Goal: Information Seeking & Learning: Find specific page/section

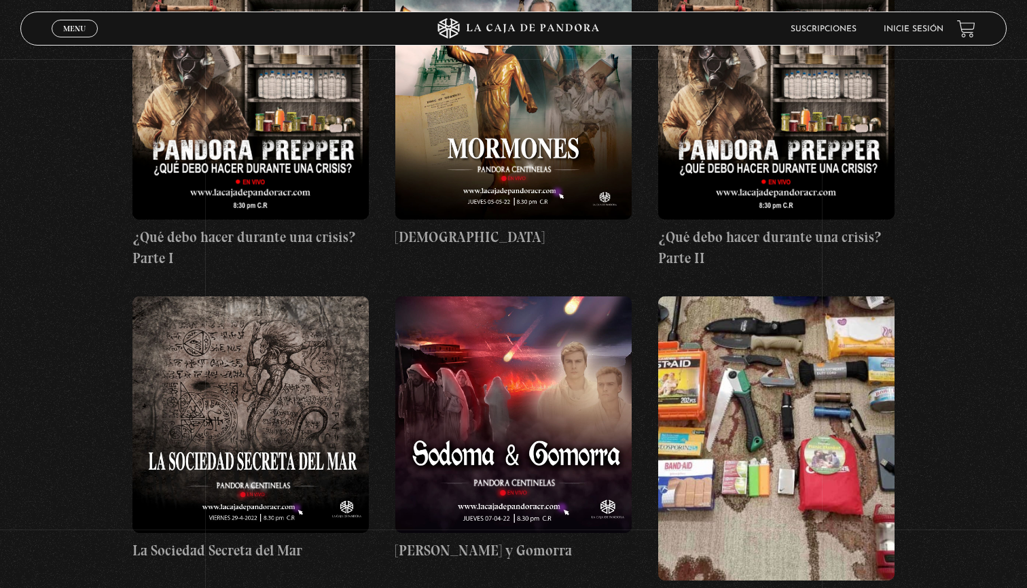
scroll to position [13926, 0]
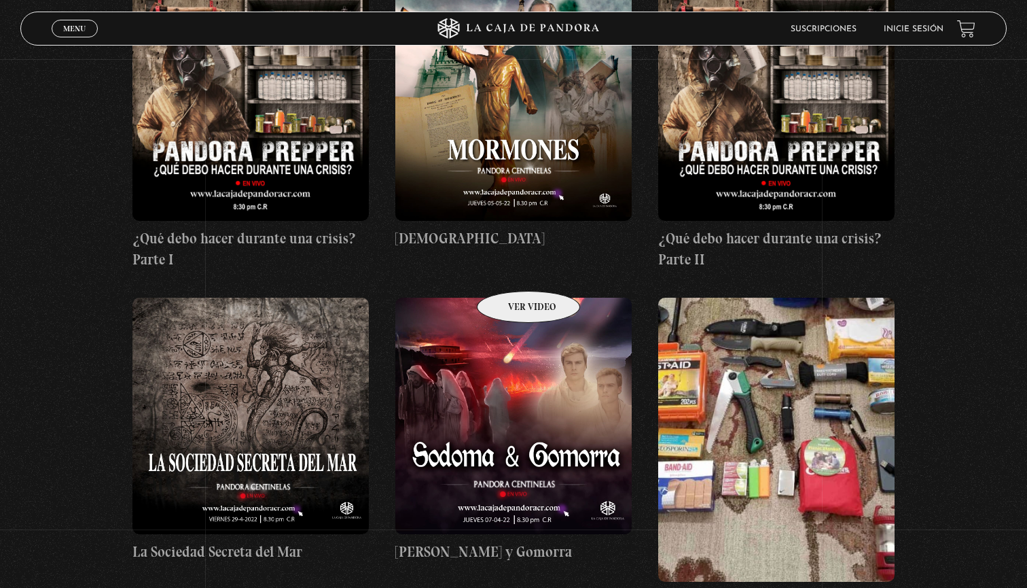
click at [512, 298] on figure at bounding box center [513, 416] width 236 height 236
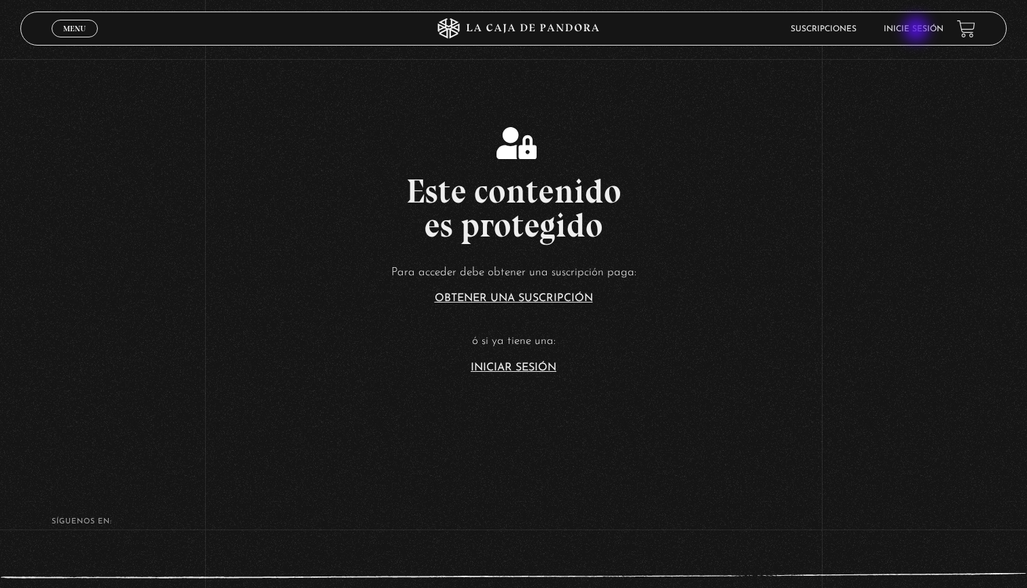
click at [918, 31] on link "Inicie sesión" at bounding box center [914, 29] width 60 height 8
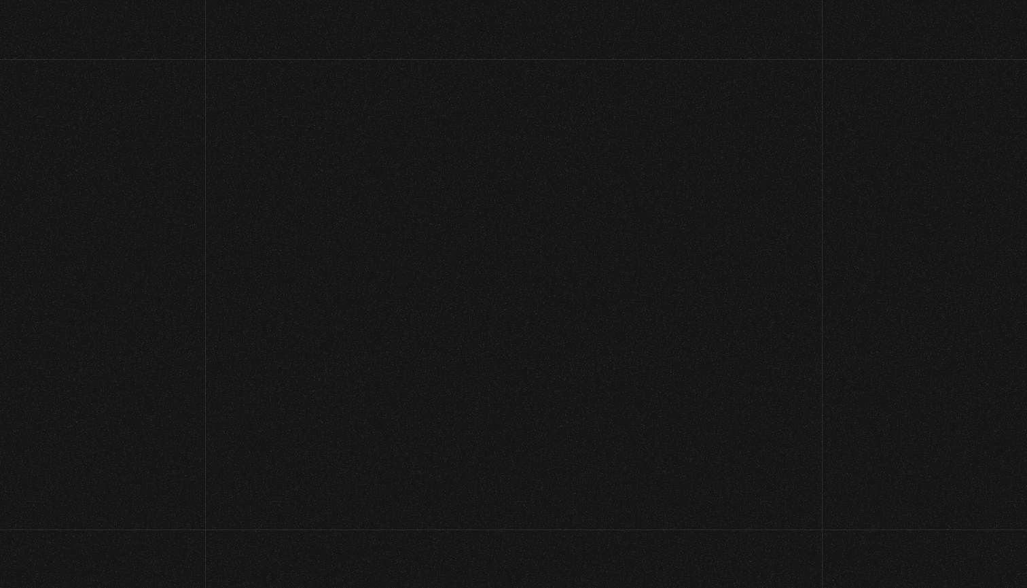
type input "carolina123"
click at [514, 463] on input "Acceder" at bounding box center [514, 465] width 188 height 34
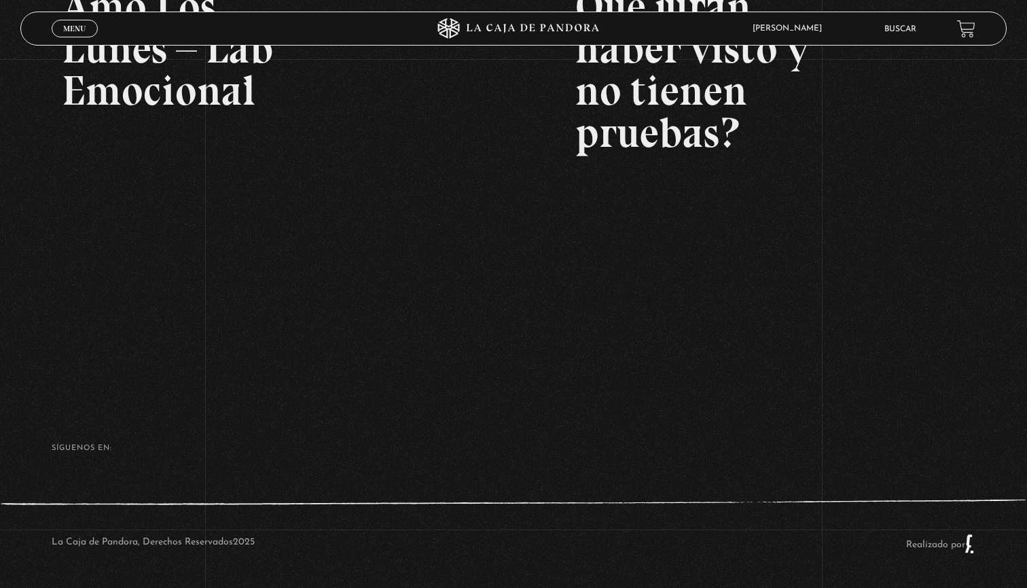
scroll to position [299, 0]
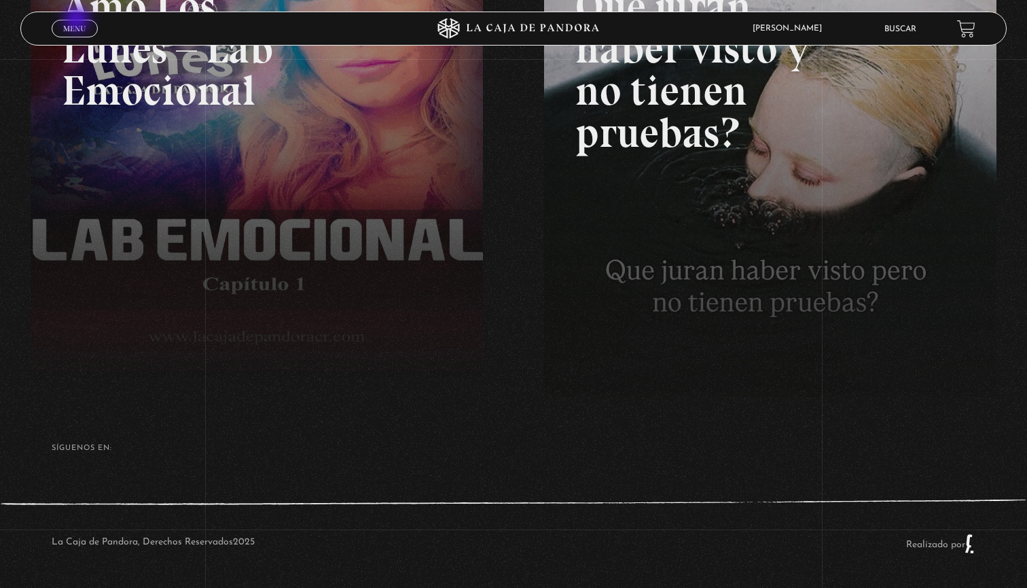
click at [78, 28] on span "Menu" at bounding box center [74, 28] width 22 height 8
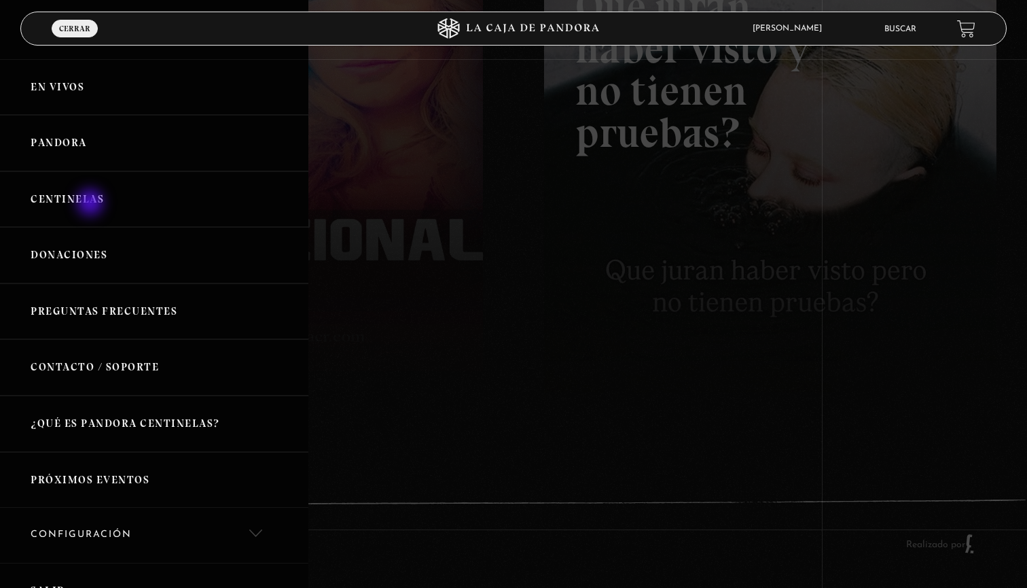
click at [92, 204] on link "Centinelas" at bounding box center [154, 199] width 309 height 56
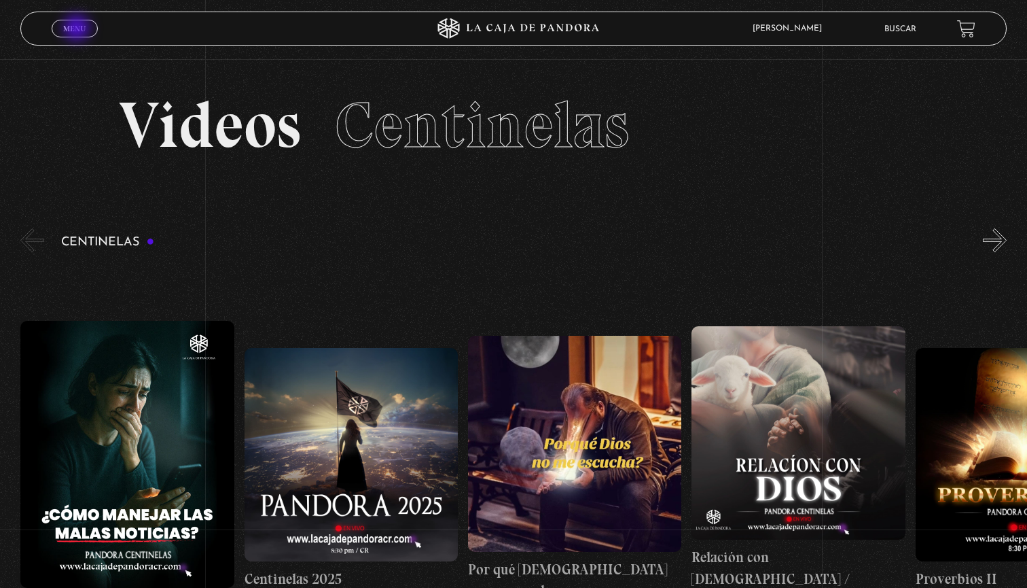
click at [78, 29] on span "Menu" at bounding box center [74, 28] width 22 height 8
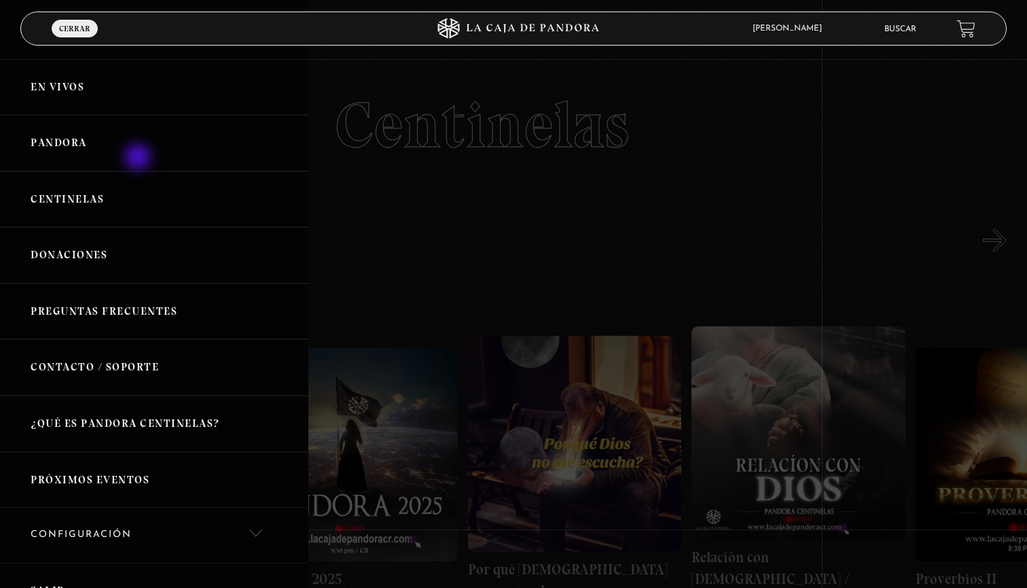
click at [141, 156] on link "Pandora" at bounding box center [154, 143] width 309 height 56
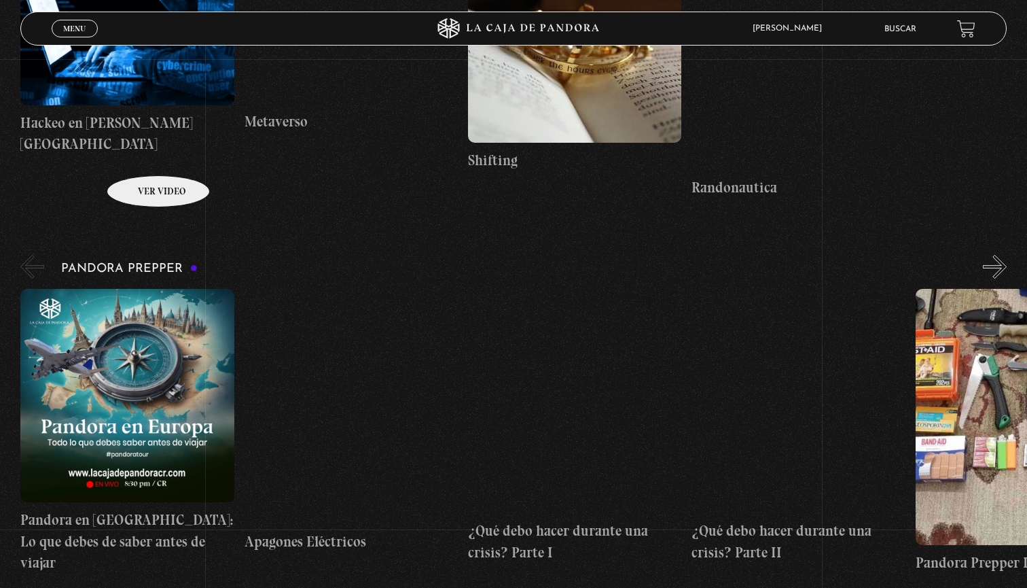
scroll to position [3598, 0]
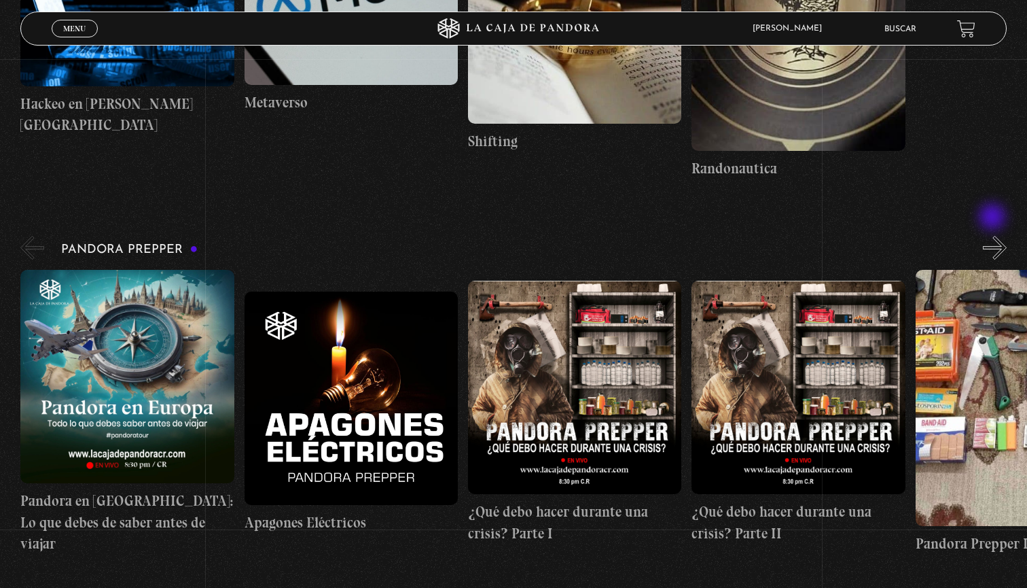
click at [994, 236] on button "»" at bounding box center [995, 248] width 24 height 24
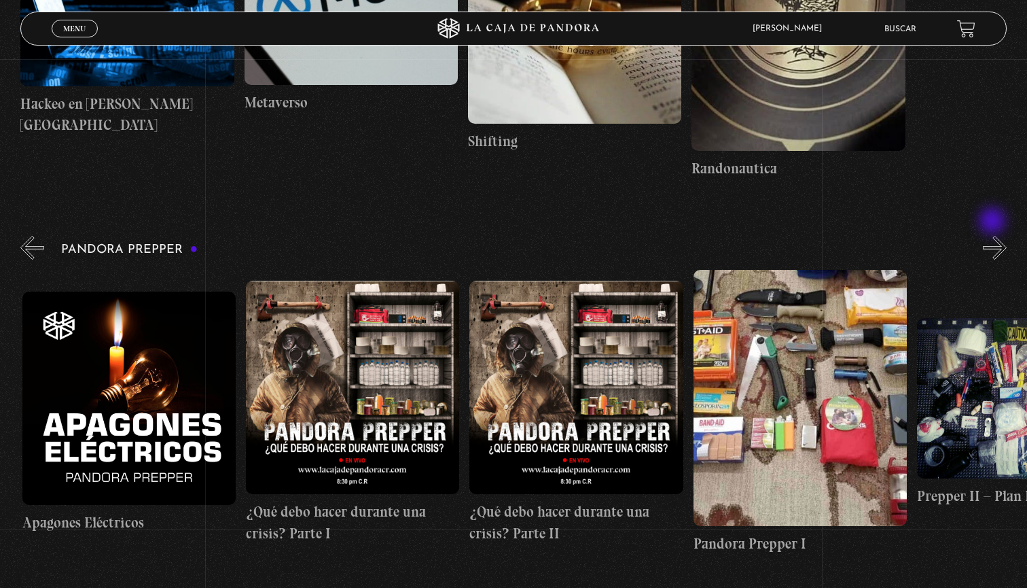
click at [994, 236] on button "»" at bounding box center [995, 248] width 24 height 24
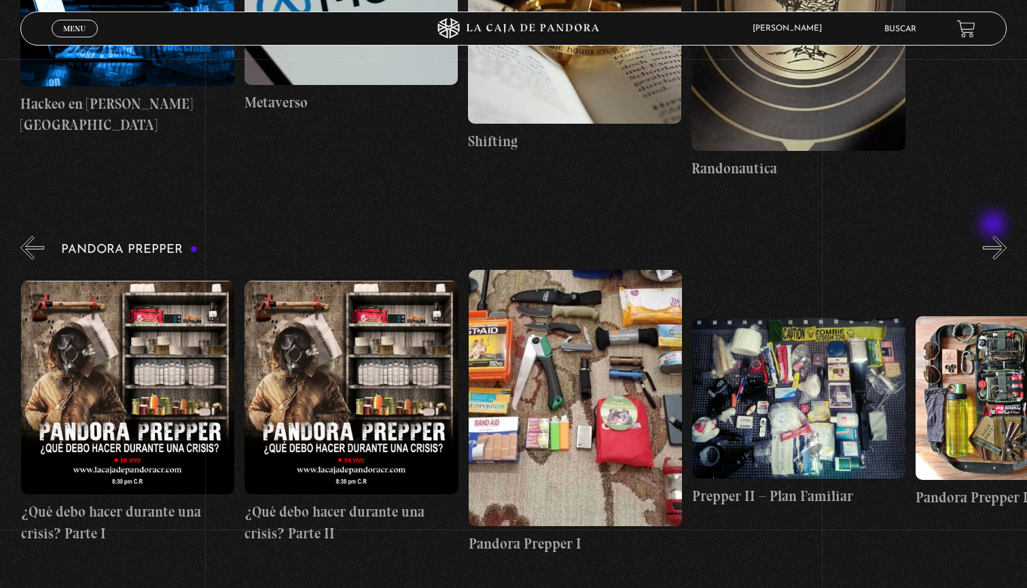
click at [995, 236] on button "»" at bounding box center [995, 248] width 24 height 24
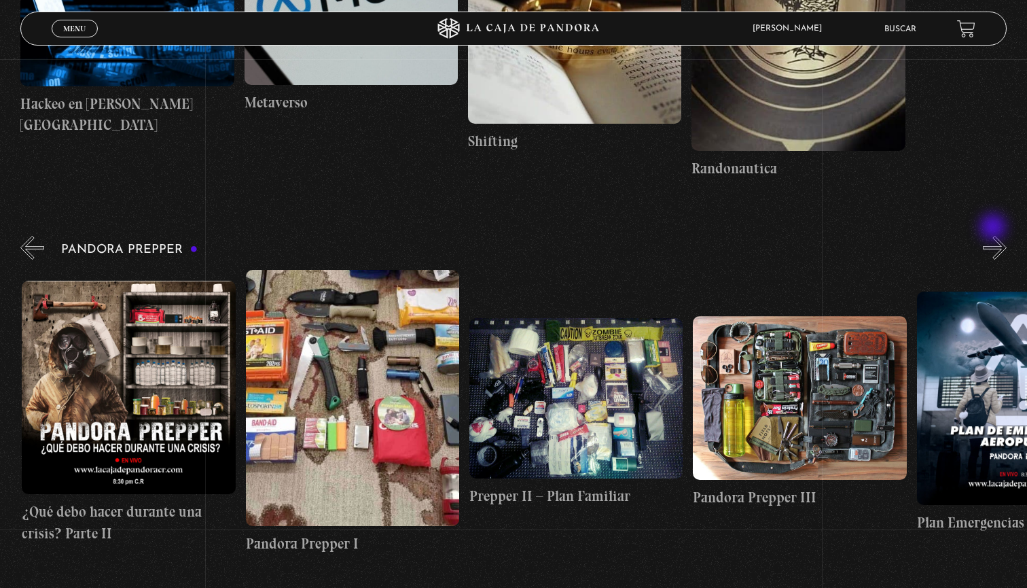
click at [995, 236] on button "»" at bounding box center [995, 248] width 24 height 24
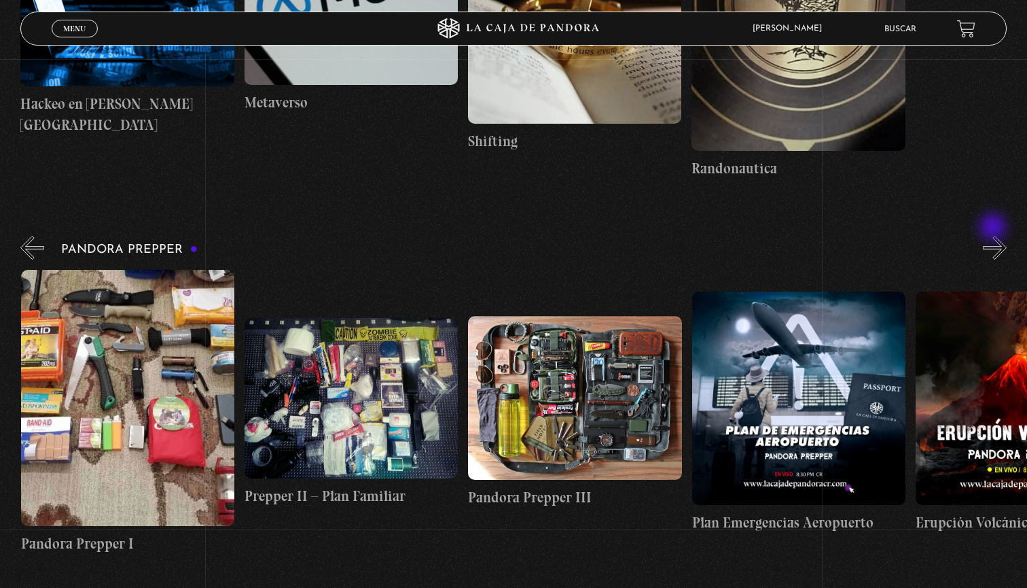
click at [995, 236] on button "»" at bounding box center [995, 248] width 24 height 24
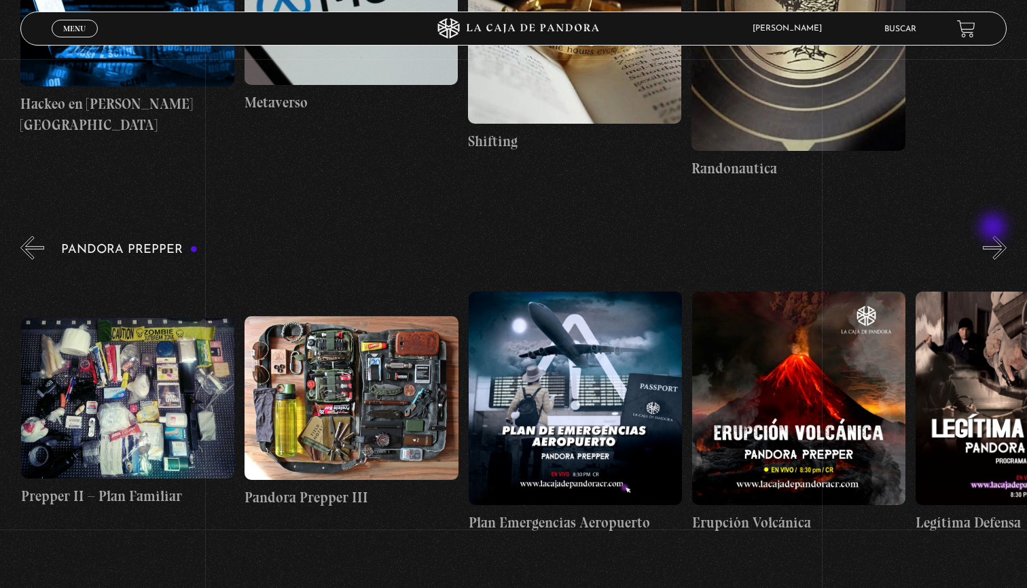
click at [995, 236] on button "»" at bounding box center [995, 248] width 24 height 24
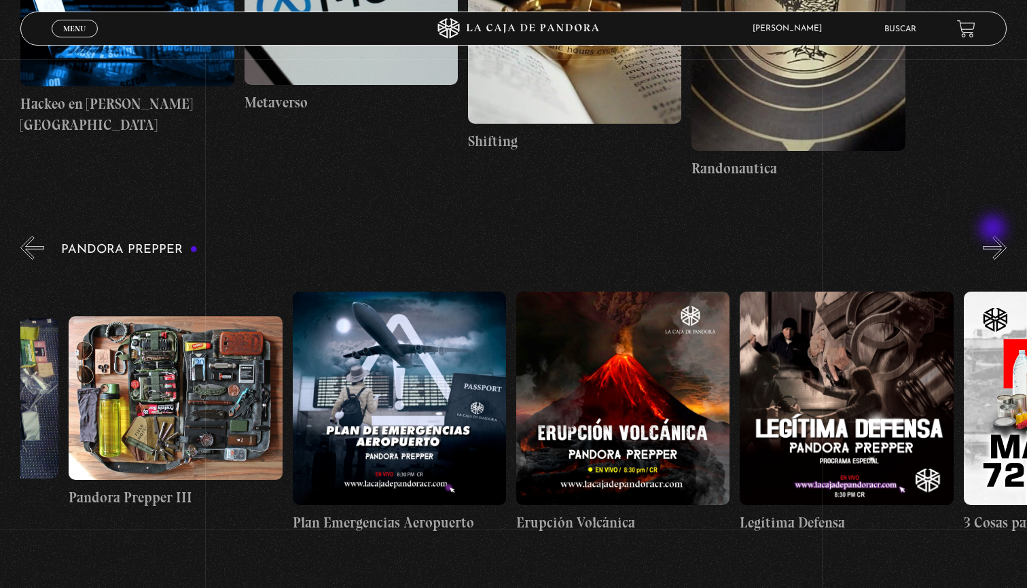
click at [995, 236] on button "»" at bounding box center [995, 248] width 24 height 24
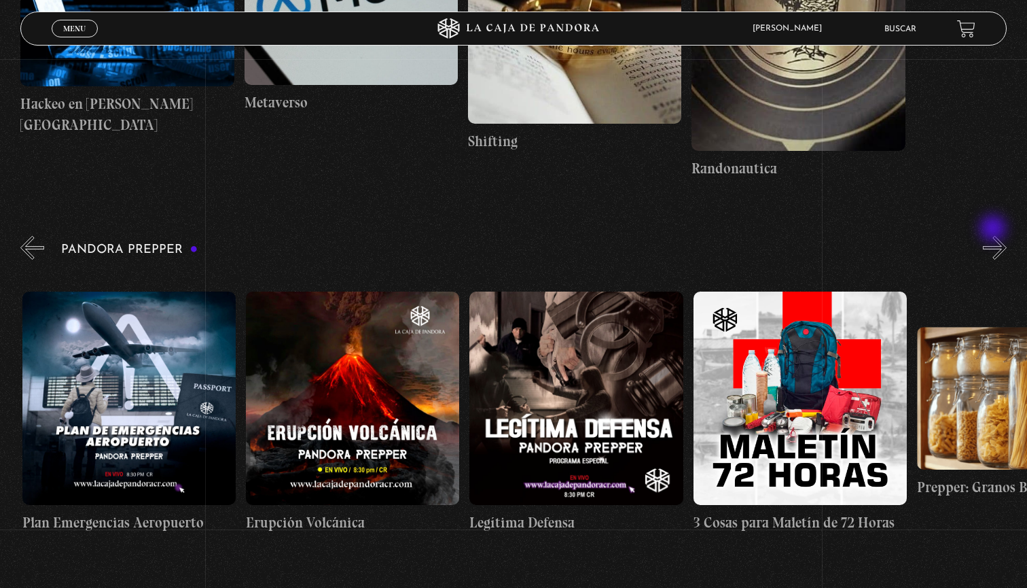
click at [995, 236] on button "»" at bounding box center [995, 248] width 24 height 24
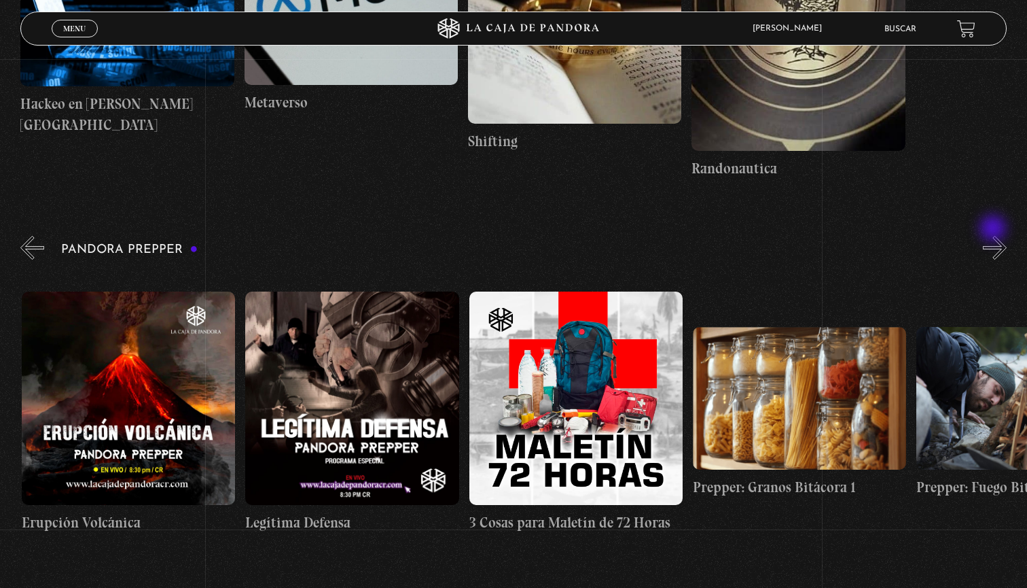
click at [995, 236] on button "»" at bounding box center [995, 248] width 24 height 24
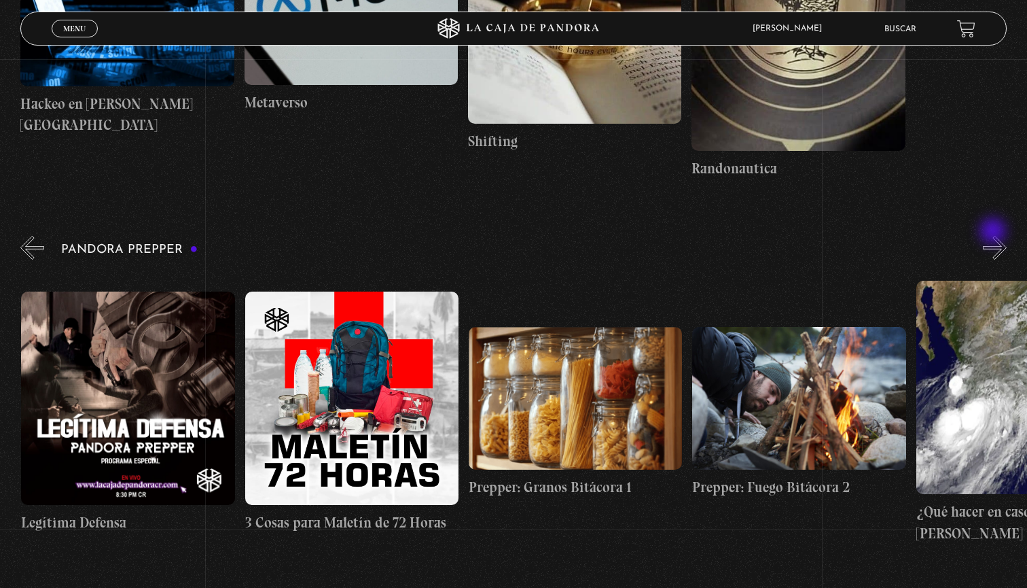
click at [995, 236] on button "»" at bounding box center [995, 248] width 24 height 24
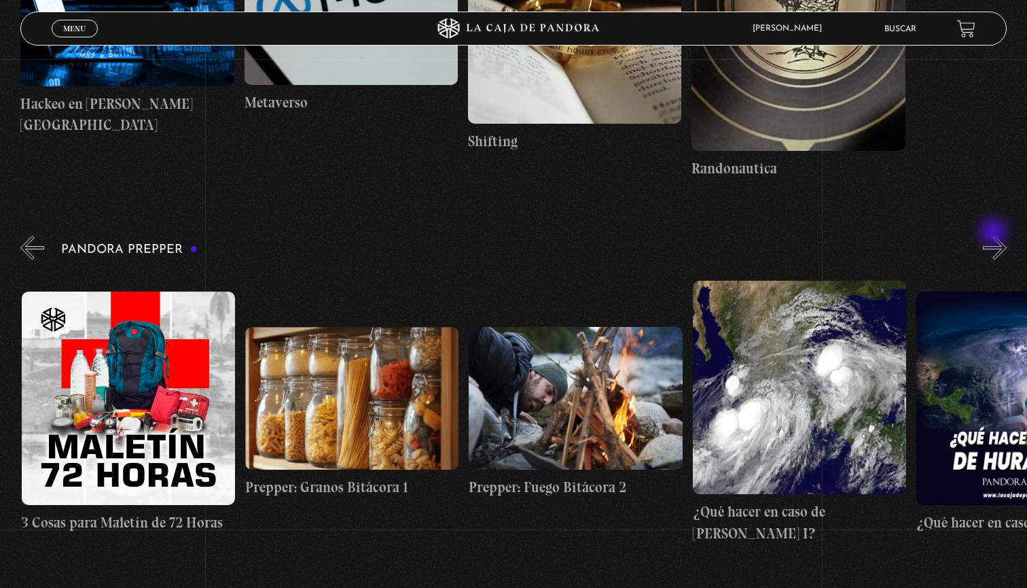
click at [995, 236] on button "»" at bounding box center [995, 248] width 24 height 24
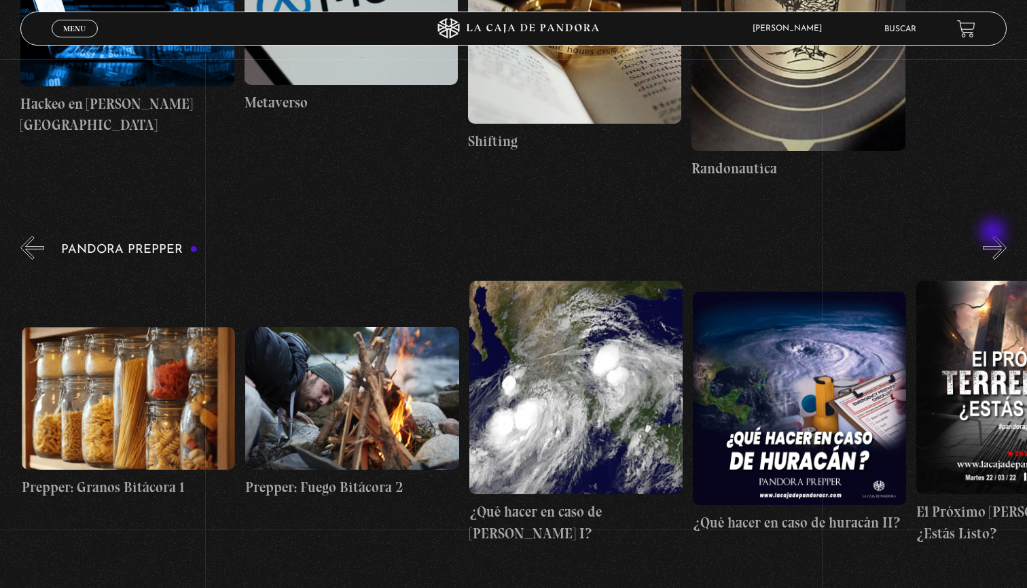
click at [995, 236] on button "»" at bounding box center [995, 248] width 24 height 24
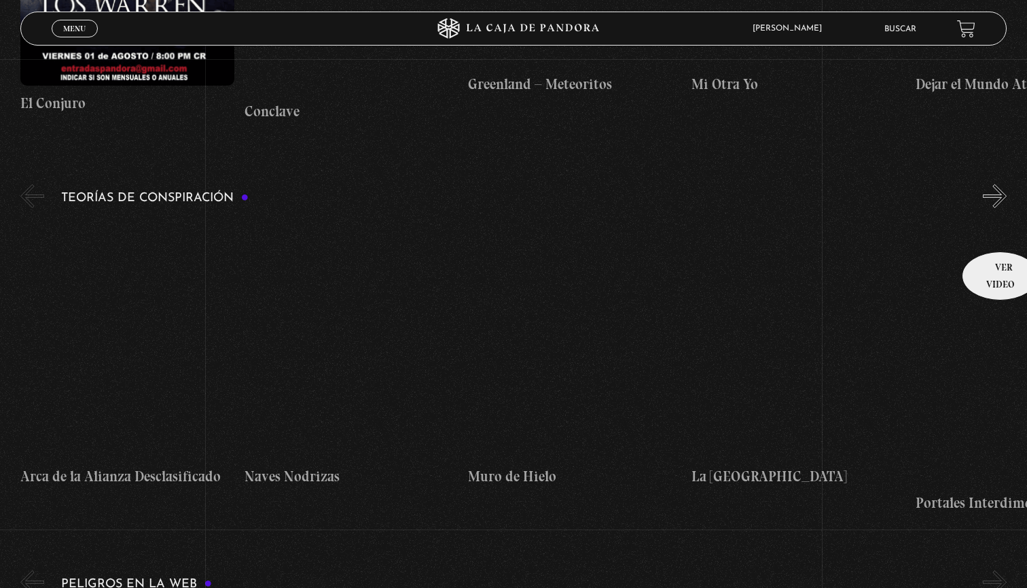
scroll to position [2822, 0]
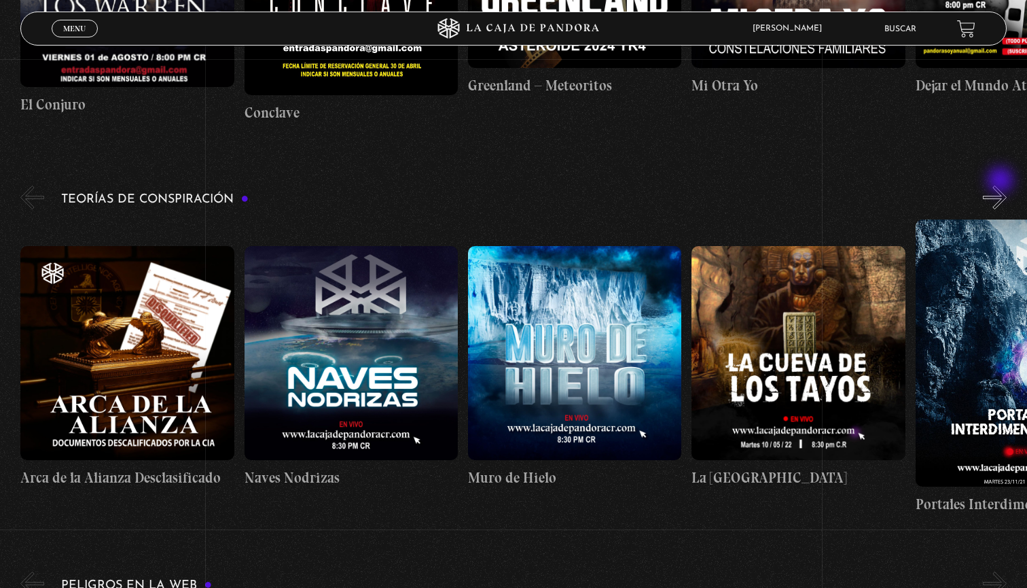
click at [1002, 186] on button "»" at bounding box center [995, 198] width 24 height 24
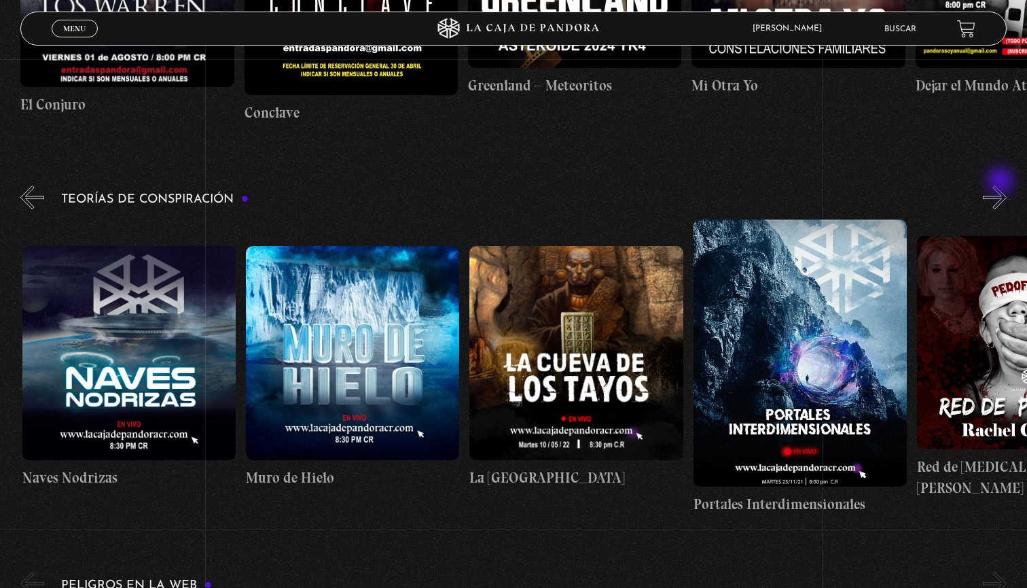
click at [1002, 186] on button "»" at bounding box center [995, 198] width 24 height 24
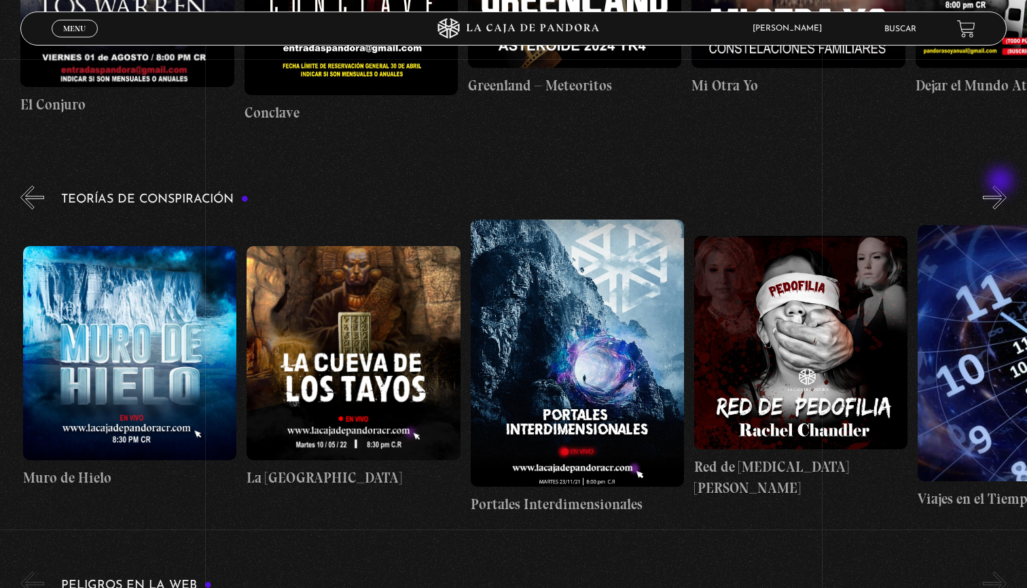
click at [1002, 186] on button "»" at bounding box center [995, 198] width 24 height 24
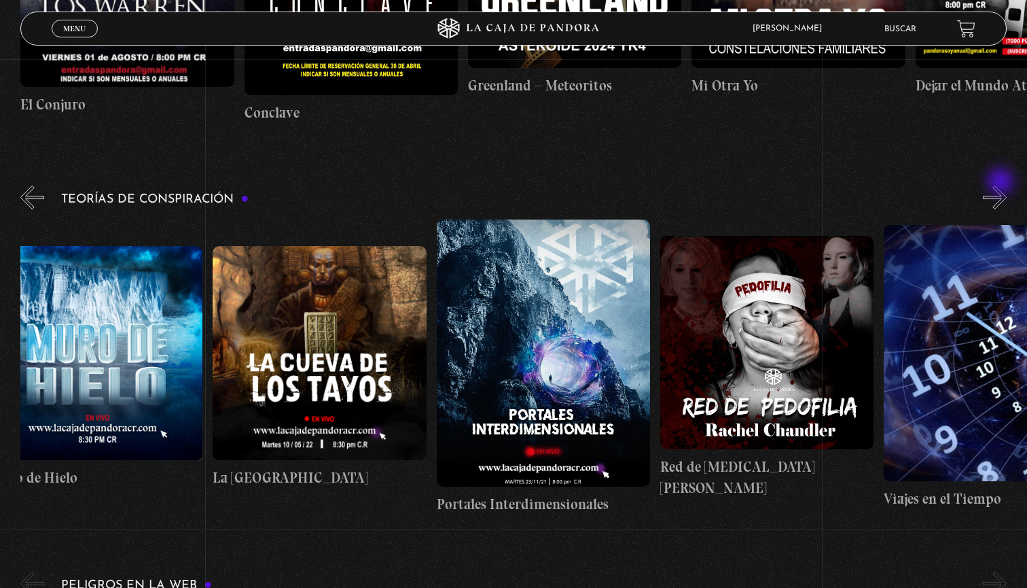
scroll to position [0, 559]
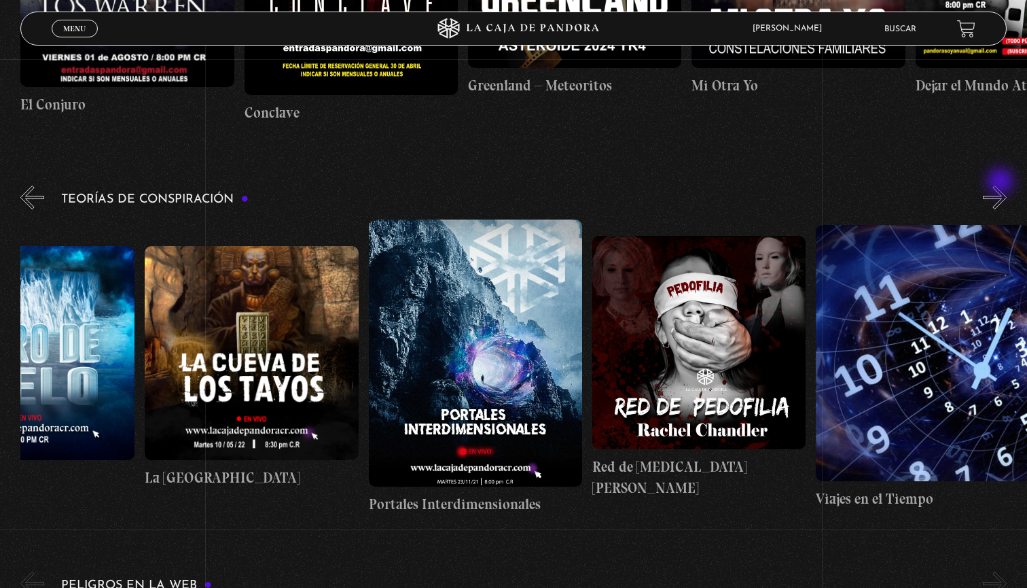
click at [1002, 186] on button "»" at bounding box center [995, 198] width 24 height 24
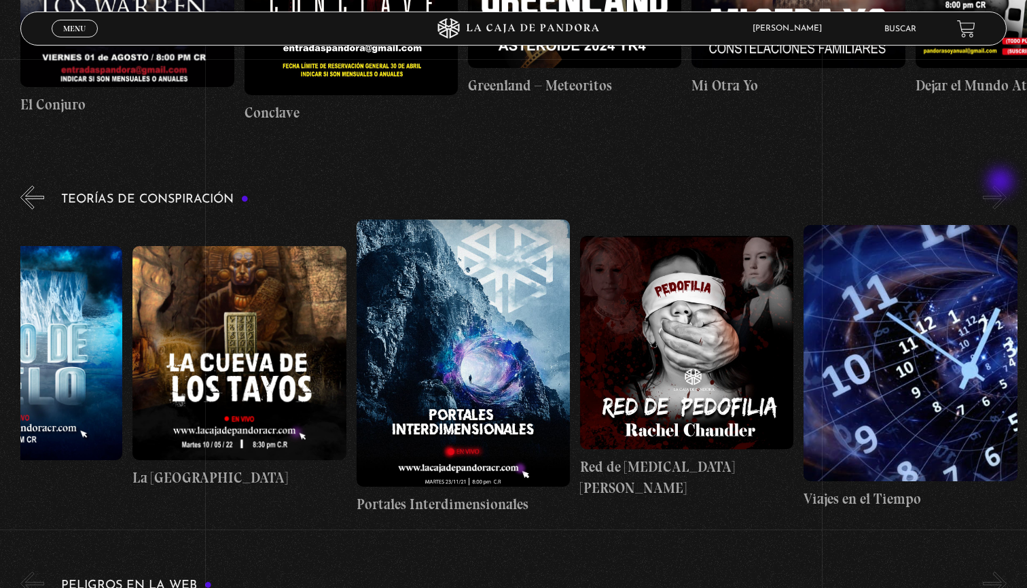
click at [1002, 186] on button "»" at bounding box center [995, 198] width 24 height 24
click at [997, 186] on button "»" at bounding box center [995, 198] width 24 height 24
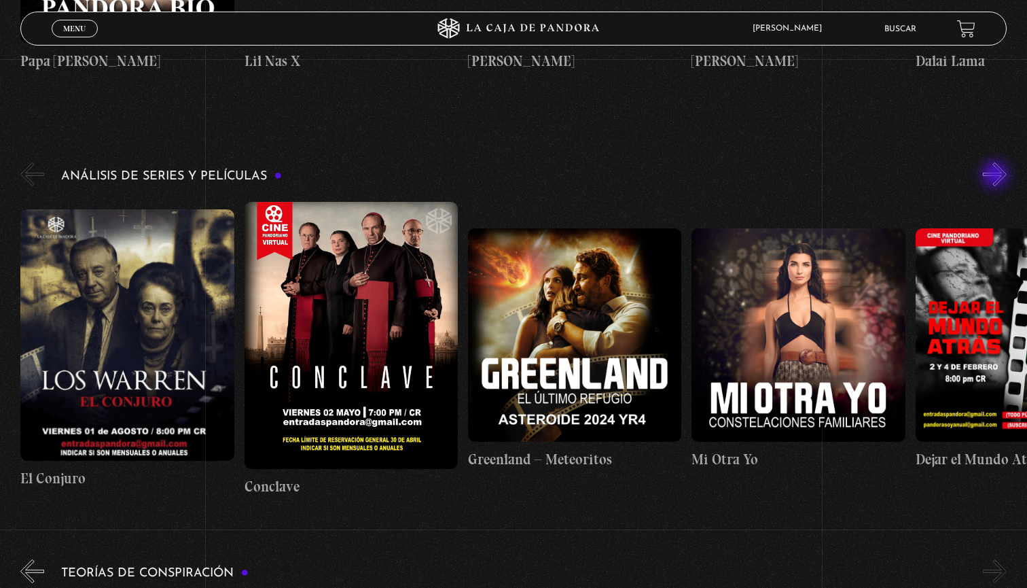
scroll to position [2429, 0]
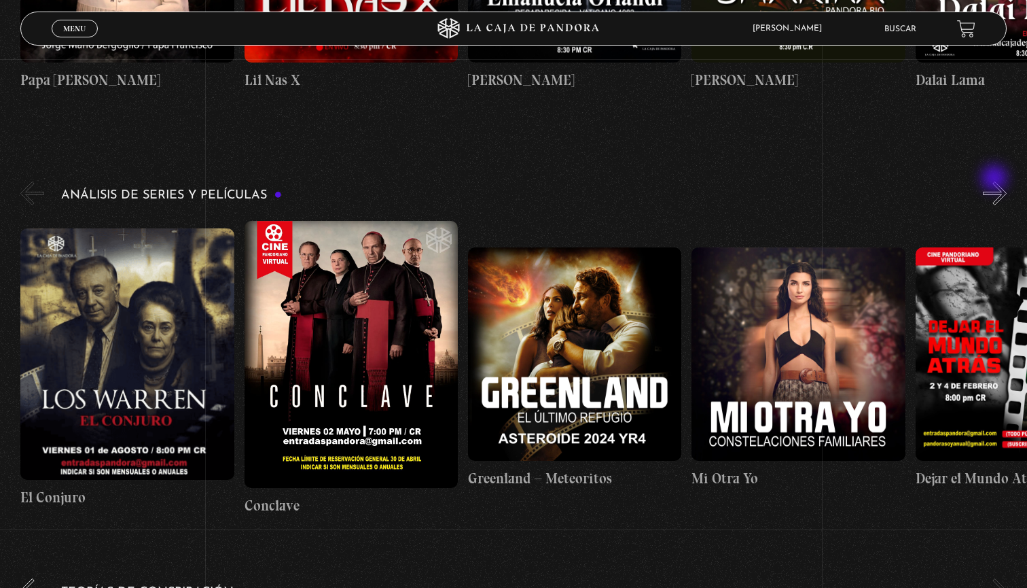
click at [996, 181] on button "»" at bounding box center [995, 193] width 24 height 24
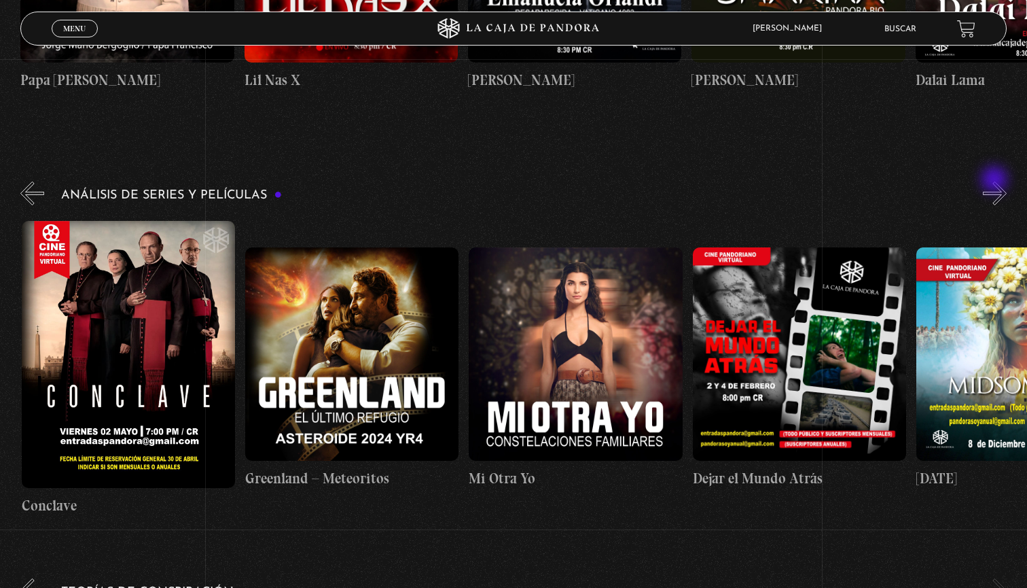
click at [996, 181] on button "»" at bounding box center [995, 193] width 24 height 24
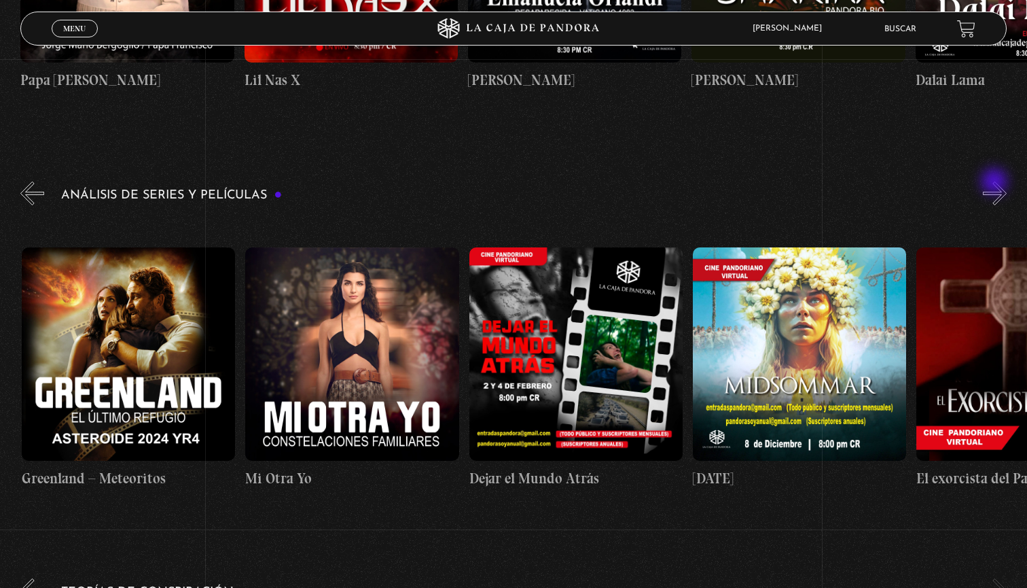
click at [996, 183] on button "»" at bounding box center [995, 193] width 24 height 24
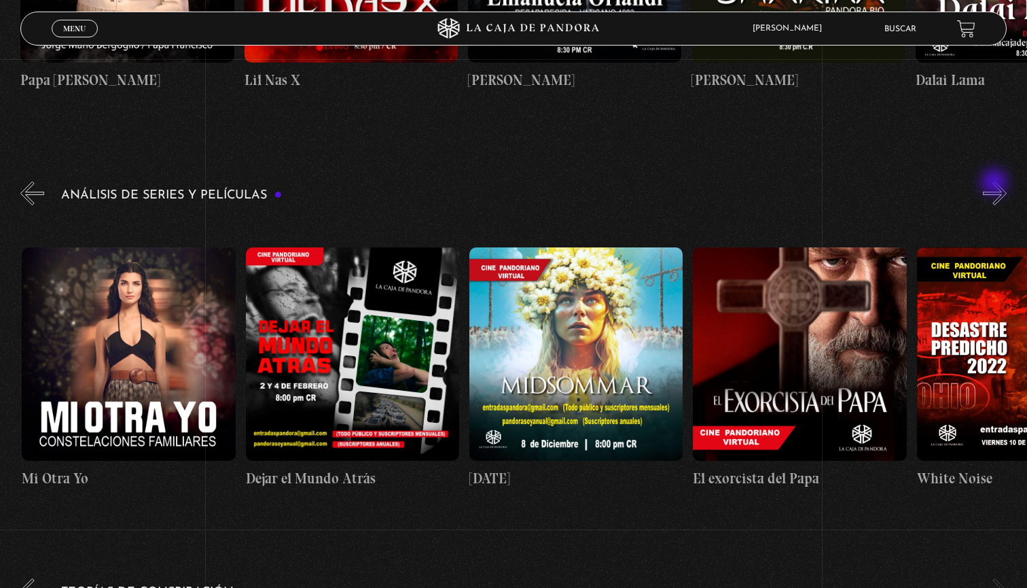
click at [996, 183] on div "Análisis de series y películas" at bounding box center [523, 350] width 1007 height 342
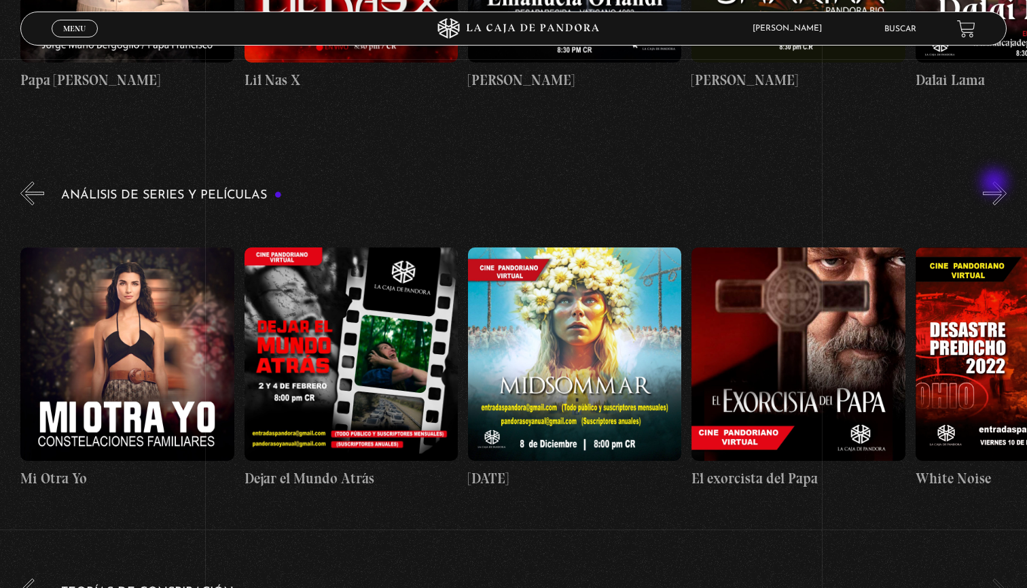
click at [996, 183] on div "Análisis de series y películas" at bounding box center [523, 350] width 1007 height 342
click at [994, 181] on button "»" at bounding box center [995, 193] width 24 height 24
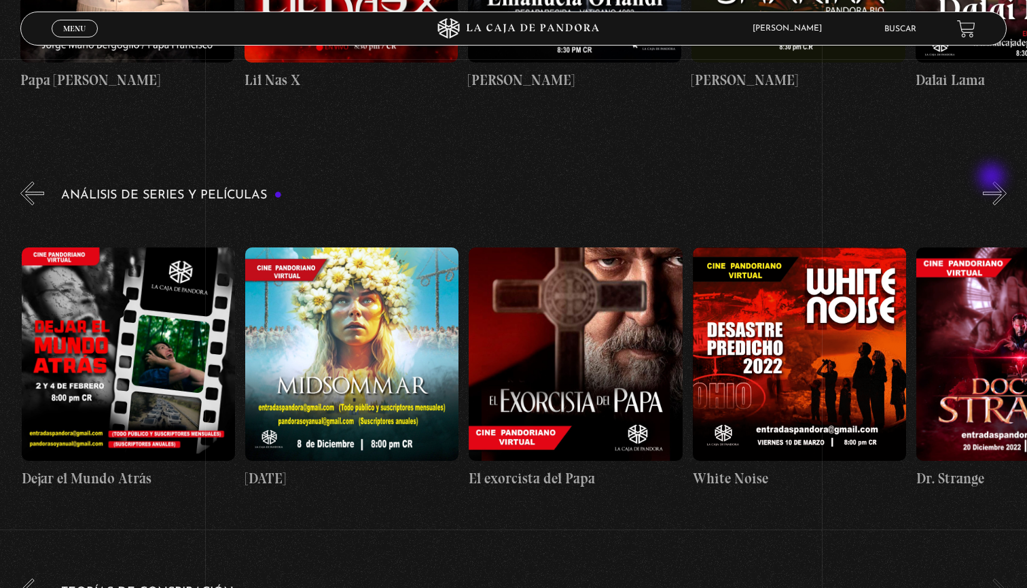
click at [993, 181] on button "»" at bounding box center [995, 193] width 24 height 24
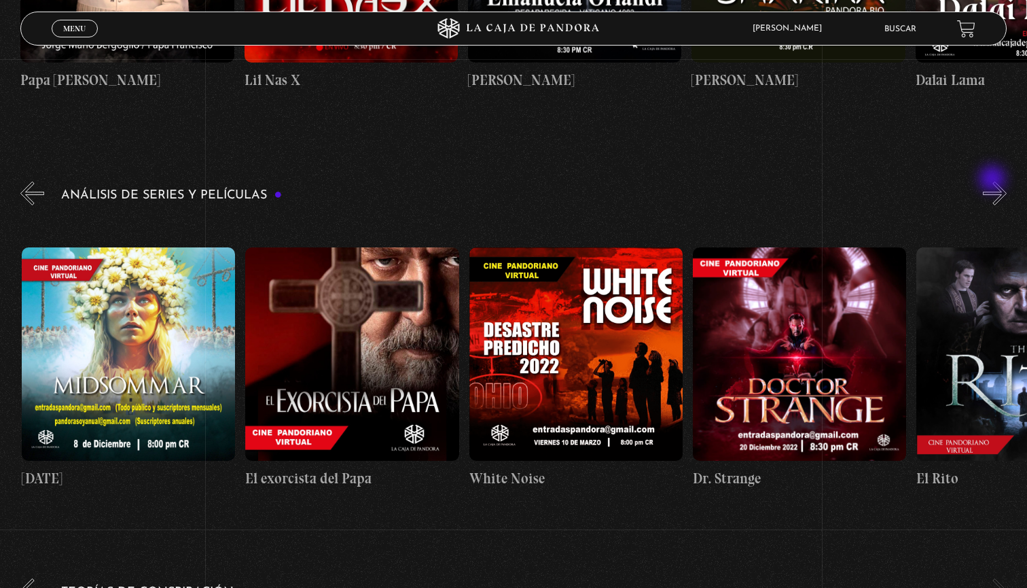
click at [994, 181] on button "»" at bounding box center [995, 193] width 24 height 24
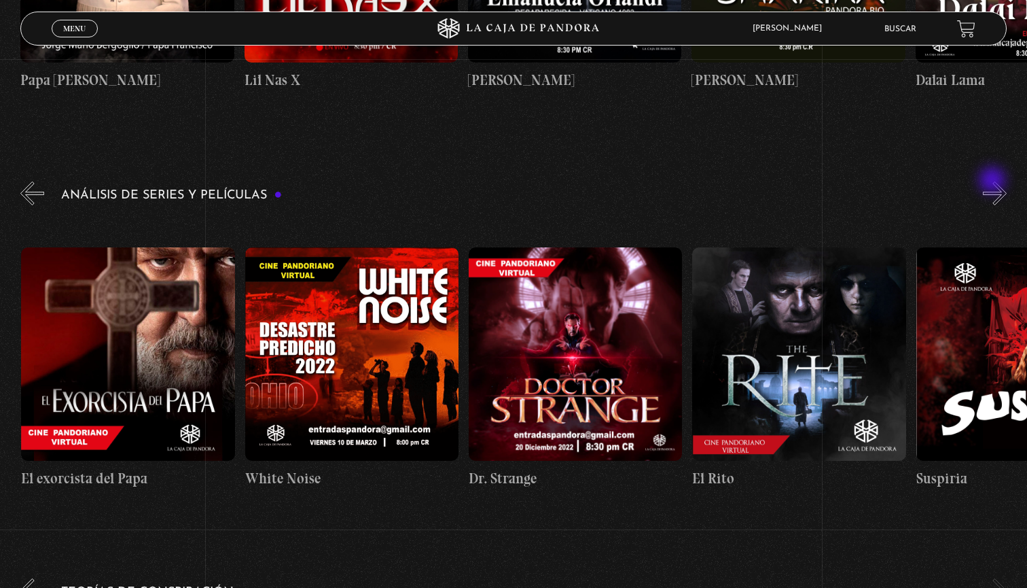
click at [994, 181] on button "»" at bounding box center [995, 193] width 24 height 24
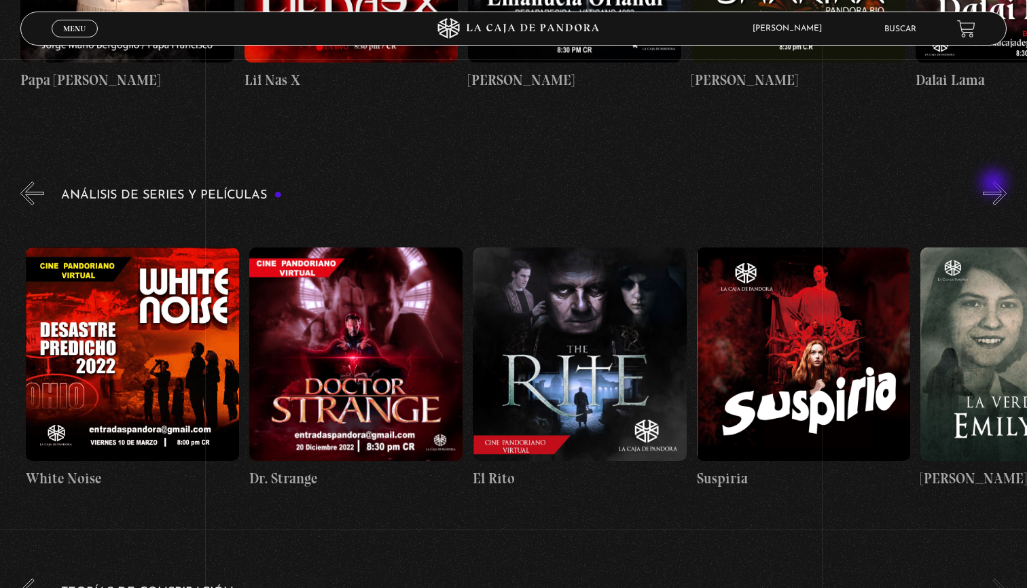
click at [996, 184] on div "Análisis de series y películas" at bounding box center [523, 350] width 1007 height 342
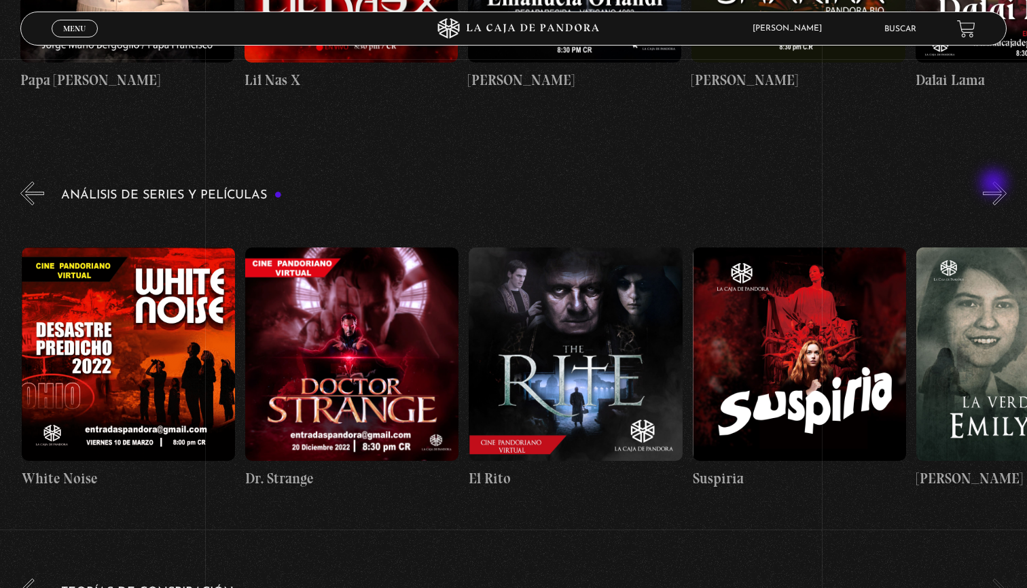
scroll to position [0, 1566]
click at [996, 186] on div "Análisis de series y películas" at bounding box center [523, 350] width 1007 height 342
click at [996, 181] on button "»" at bounding box center [995, 193] width 24 height 24
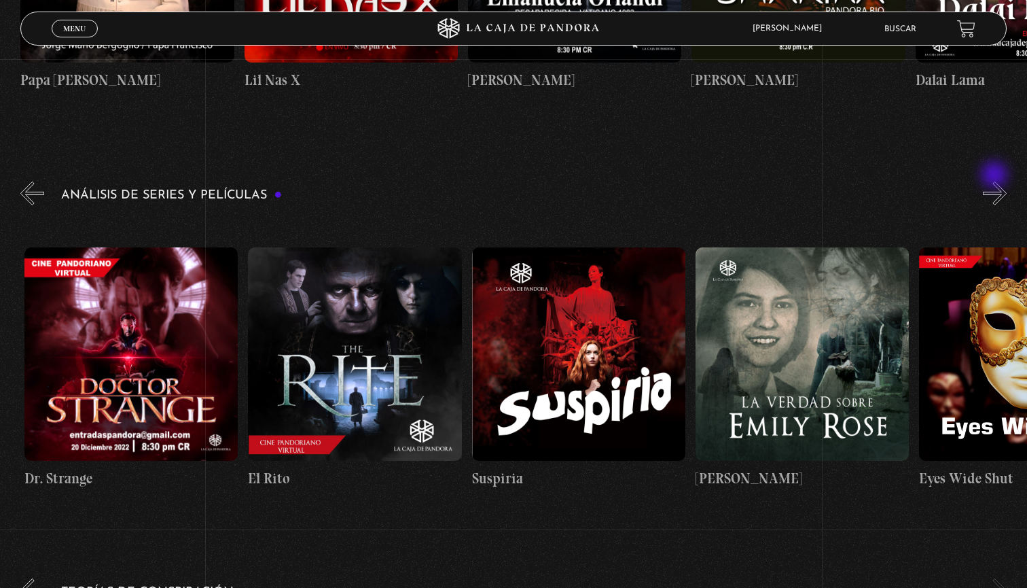
click at [996, 181] on button "»" at bounding box center [995, 193] width 24 height 24
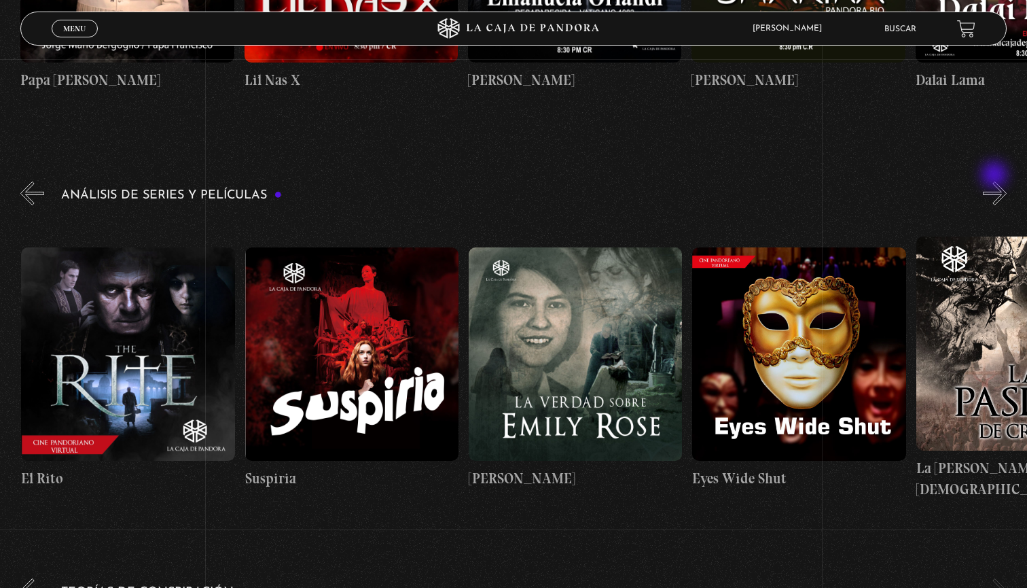
scroll to position [0, 2014]
click at [996, 181] on button "»" at bounding box center [995, 193] width 24 height 24
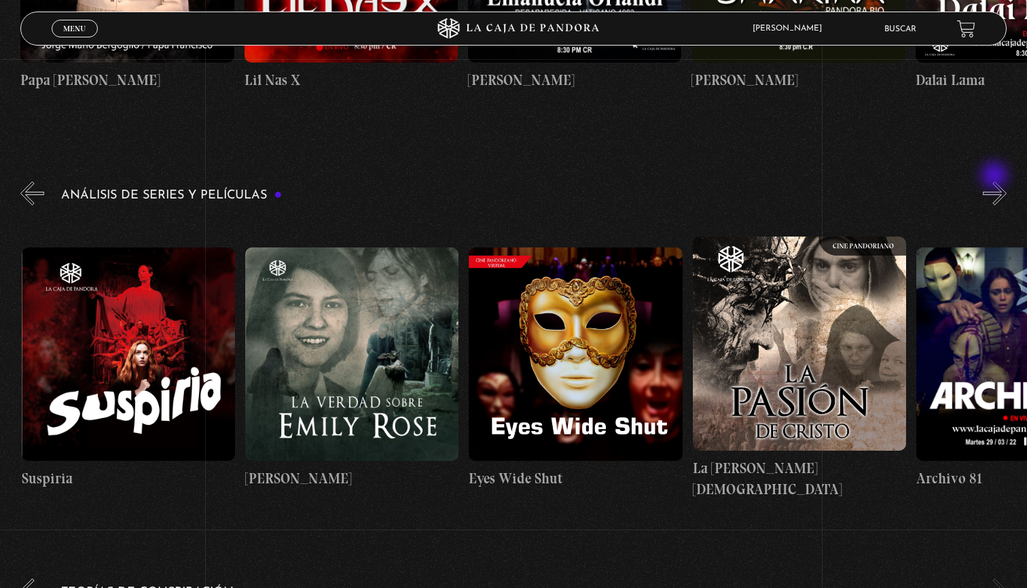
scroll to position [0, 2238]
click at [996, 181] on button "»" at bounding box center [995, 193] width 24 height 24
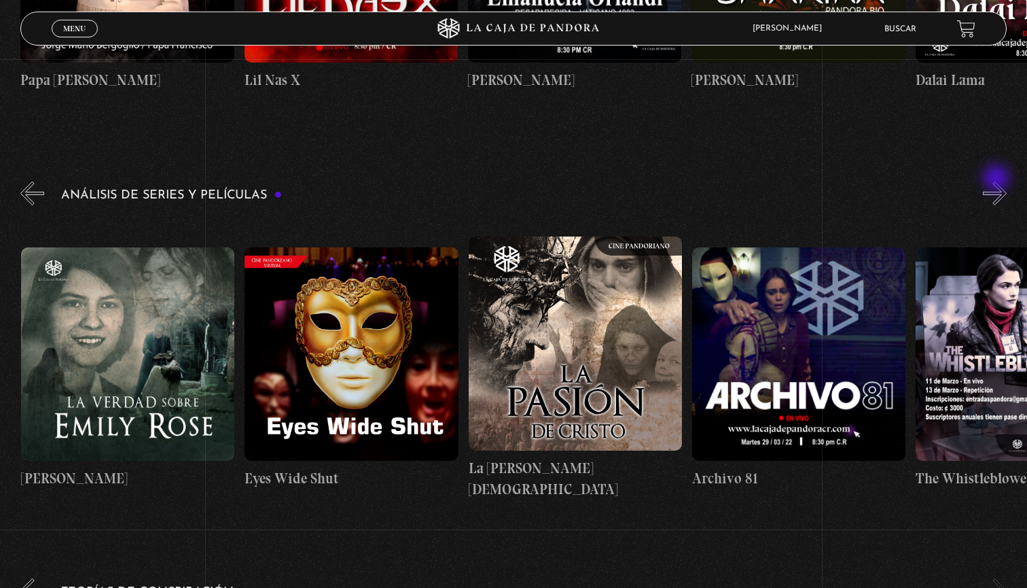
click at [998, 181] on button "»" at bounding box center [995, 193] width 24 height 24
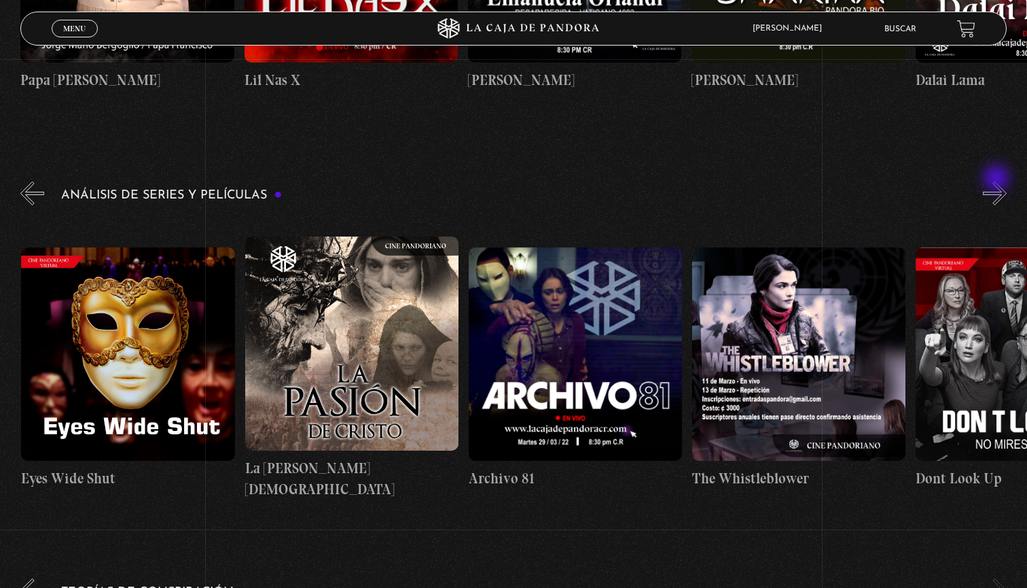
click at [998, 181] on button "»" at bounding box center [995, 193] width 24 height 24
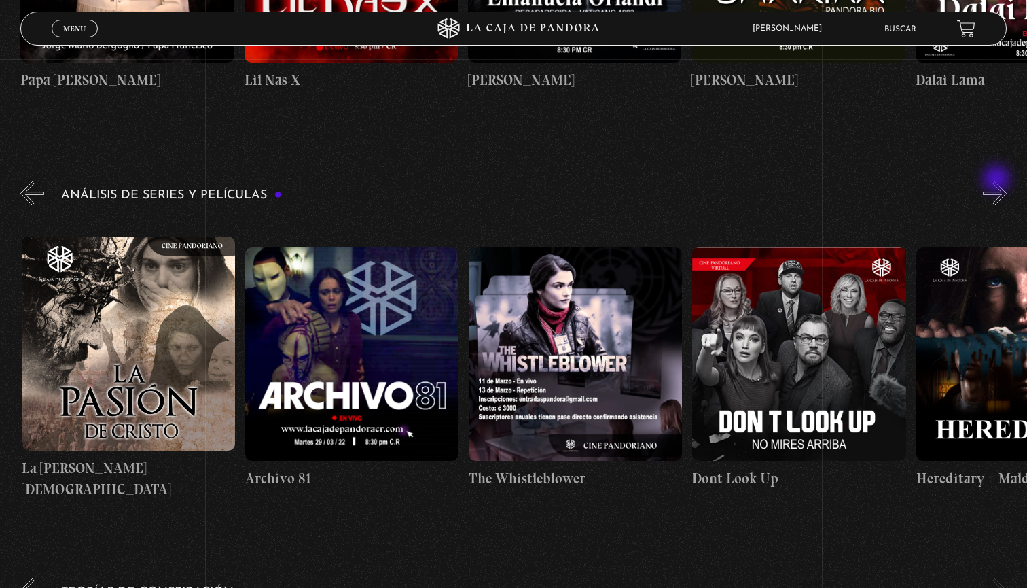
click at [998, 181] on button "»" at bounding box center [995, 193] width 24 height 24
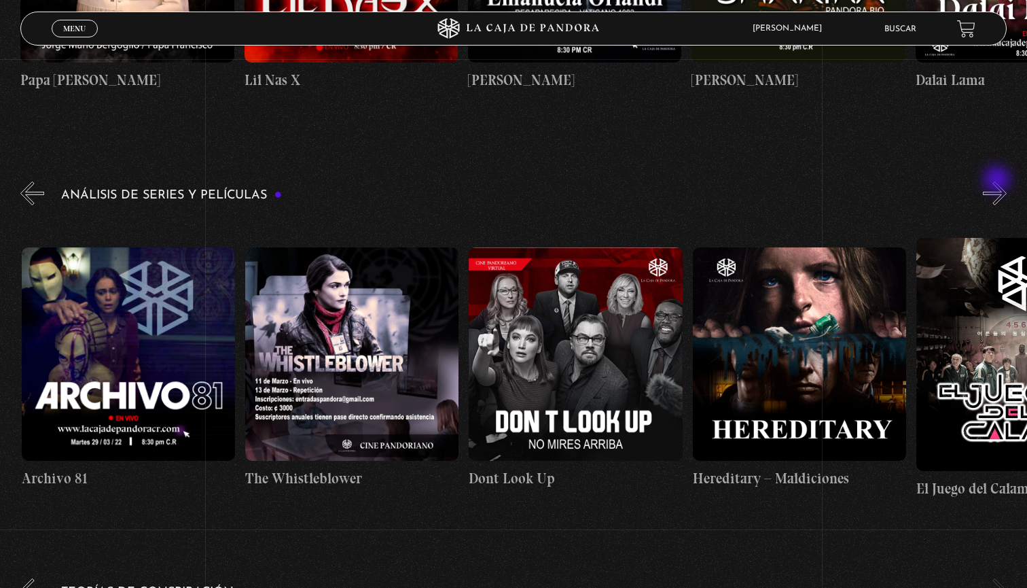
click at [999, 181] on button "»" at bounding box center [995, 193] width 24 height 24
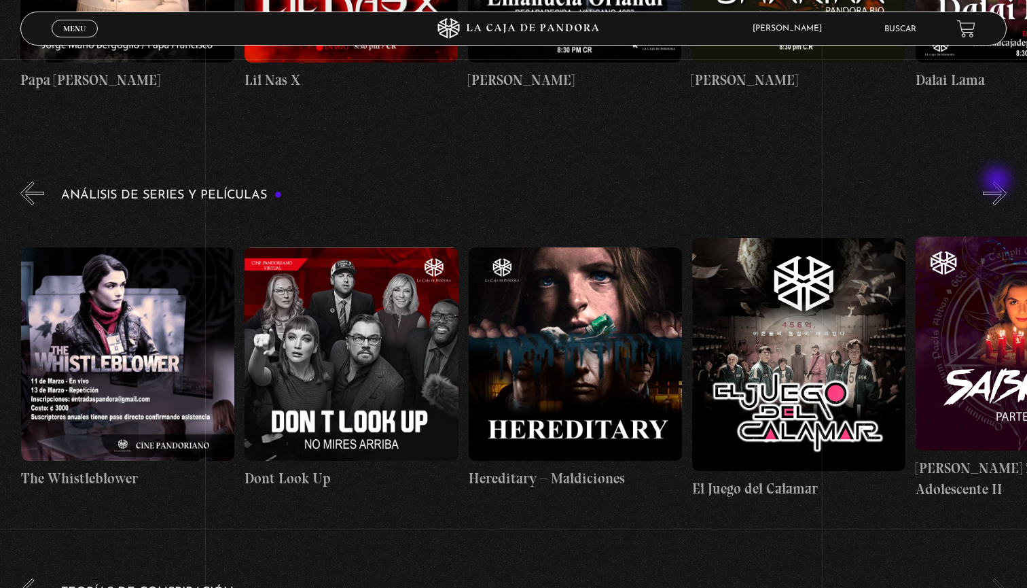
click at [999, 181] on button "»" at bounding box center [995, 193] width 24 height 24
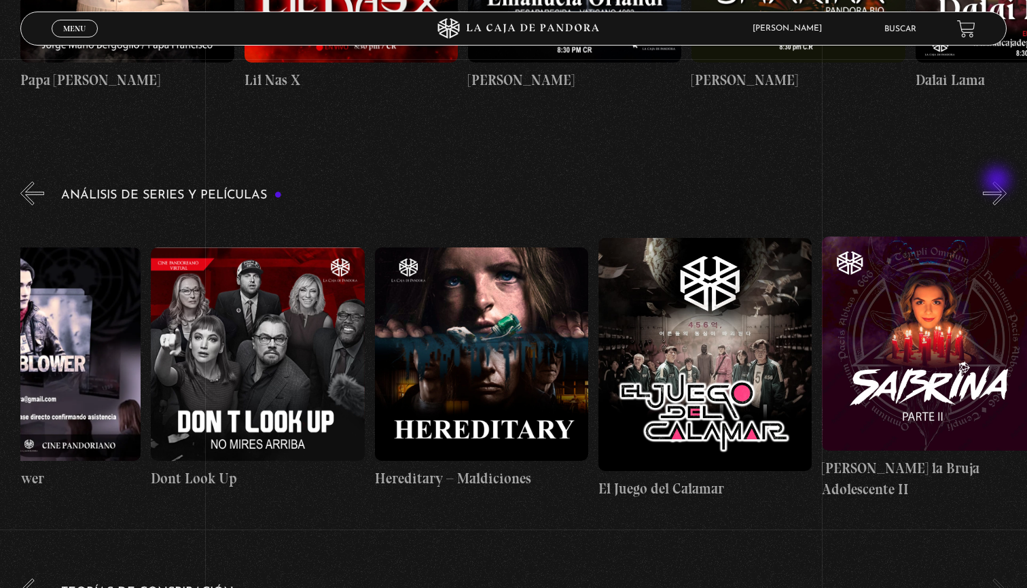
click at [999, 181] on button "»" at bounding box center [995, 193] width 24 height 24
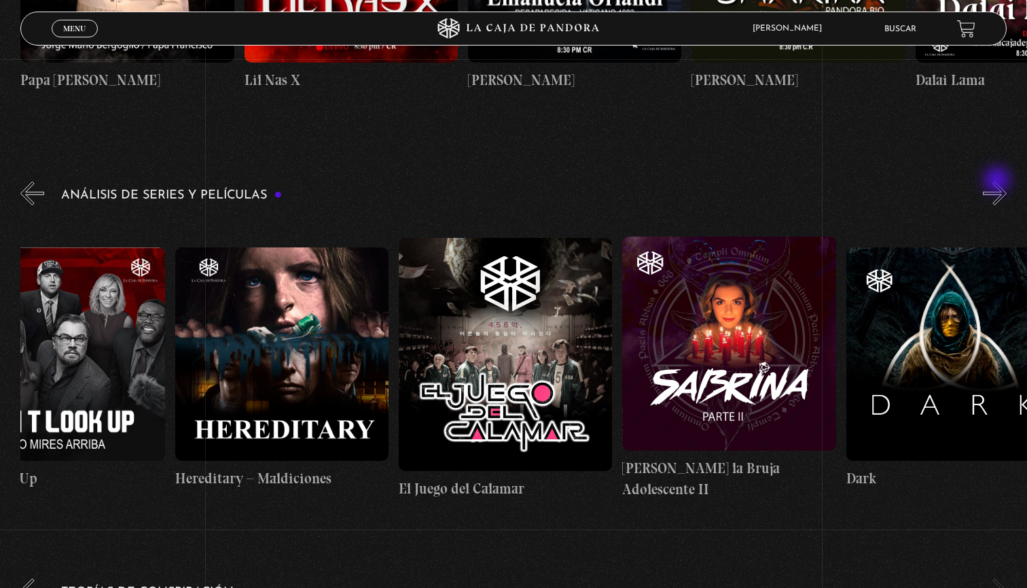
click at [999, 181] on button "»" at bounding box center [995, 193] width 24 height 24
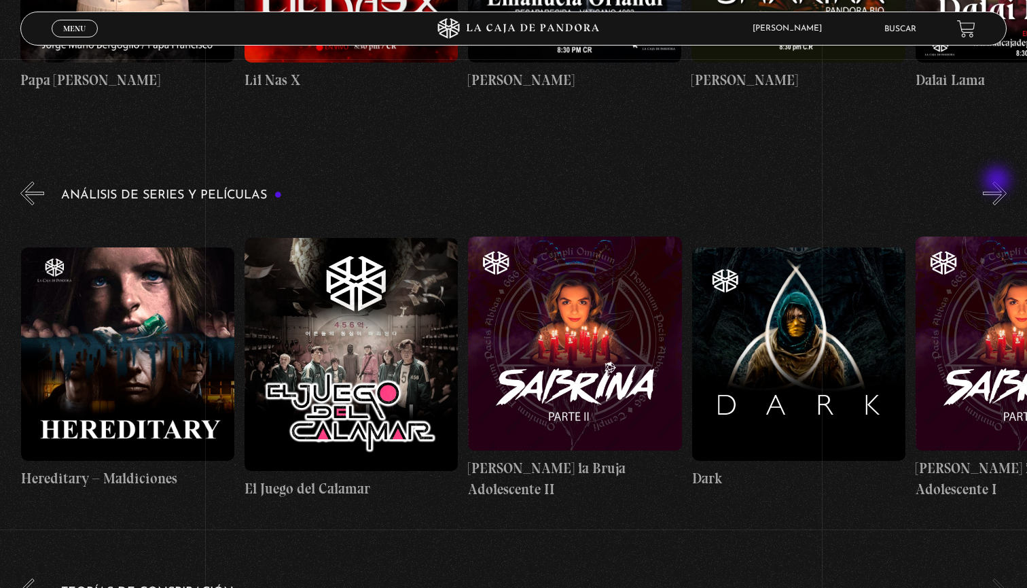
click at [999, 181] on button "»" at bounding box center [995, 193] width 24 height 24
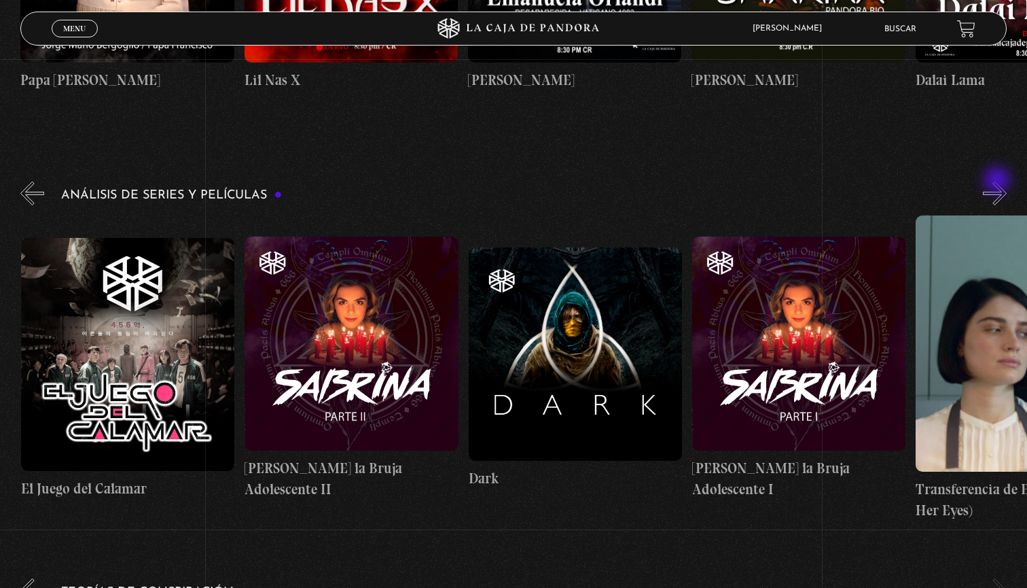
scroll to position [0, 4028]
click at [999, 181] on button "»" at bounding box center [995, 193] width 24 height 24
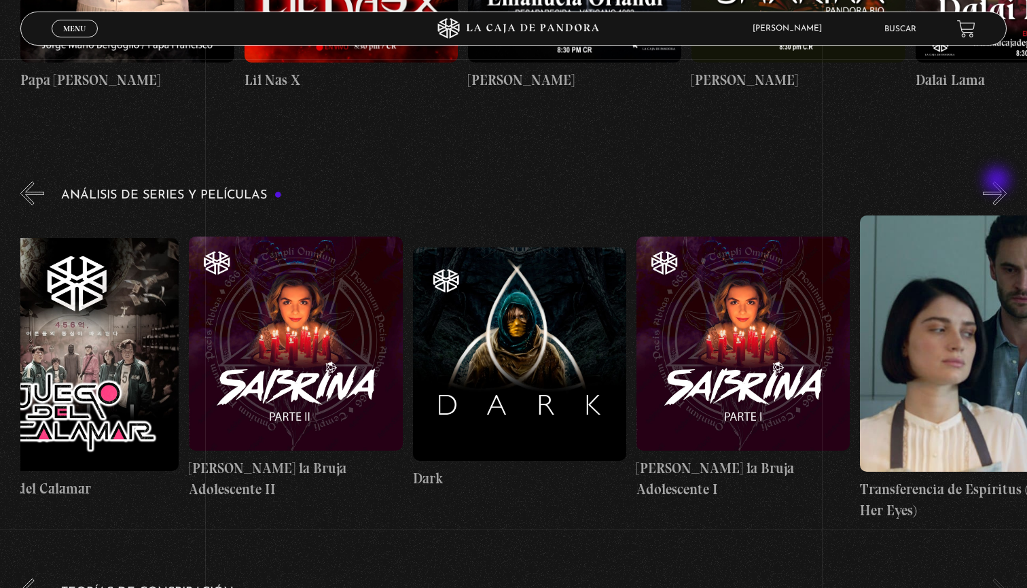
scroll to position [0, 4140]
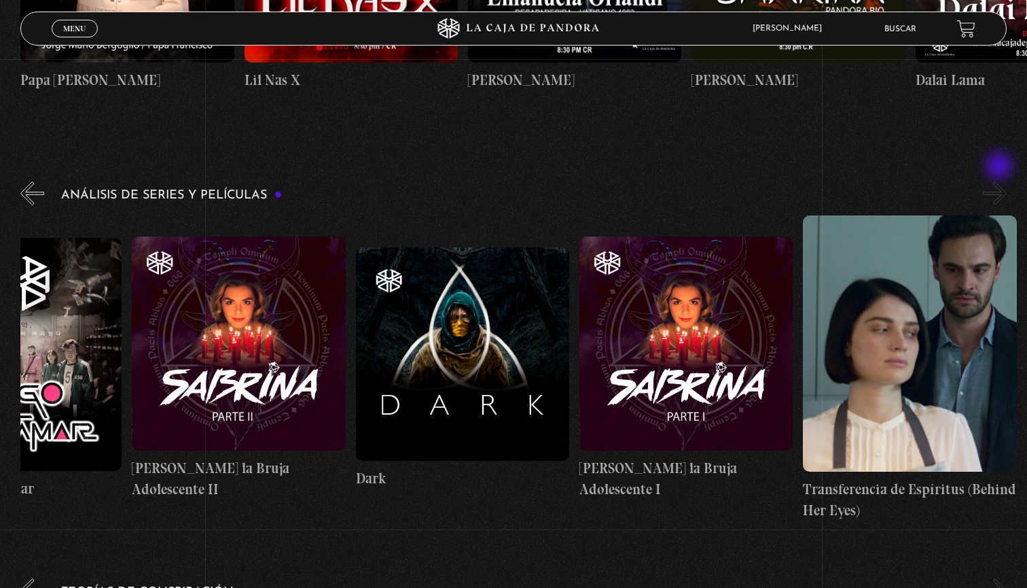
click at [1001, 181] on button "»" at bounding box center [995, 193] width 24 height 24
click at [903, 29] on link "Buscar" at bounding box center [901, 29] width 32 height 8
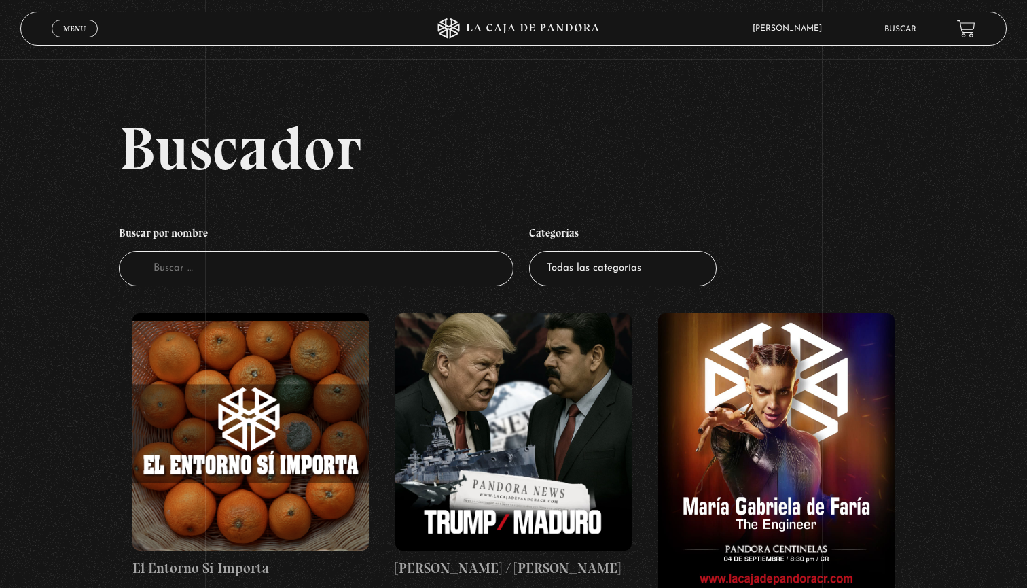
click at [903, 29] on link "Buscar" at bounding box center [901, 29] width 32 height 8
click at [418, 279] on input "Buscador" at bounding box center [316, 269] width 395 height 36
type input "sodo"
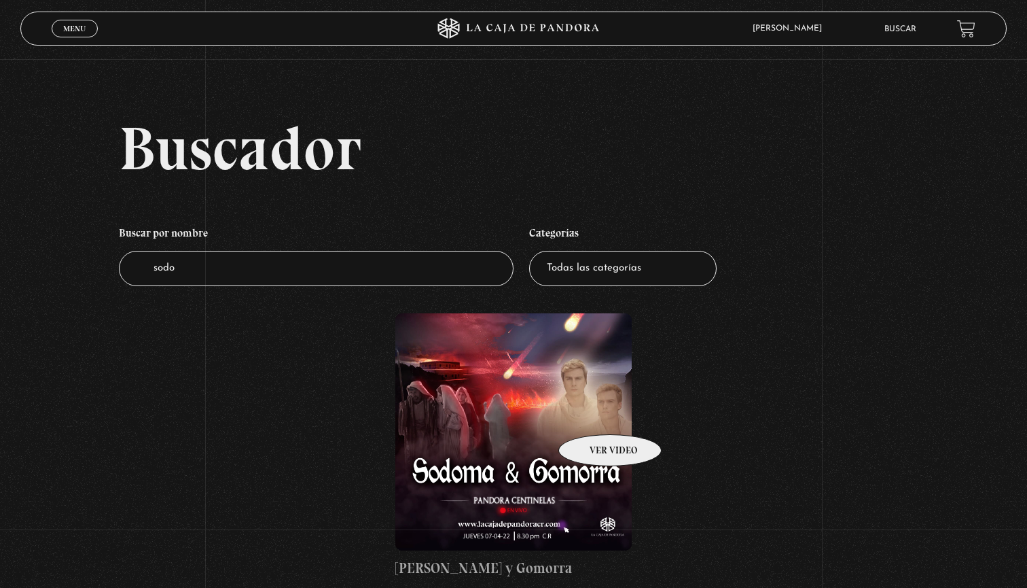
click at [578, 406] on figure at bounding box center [513, 431] width 236 height 236
